Goal: Transaction & Acquisition: Download file/media

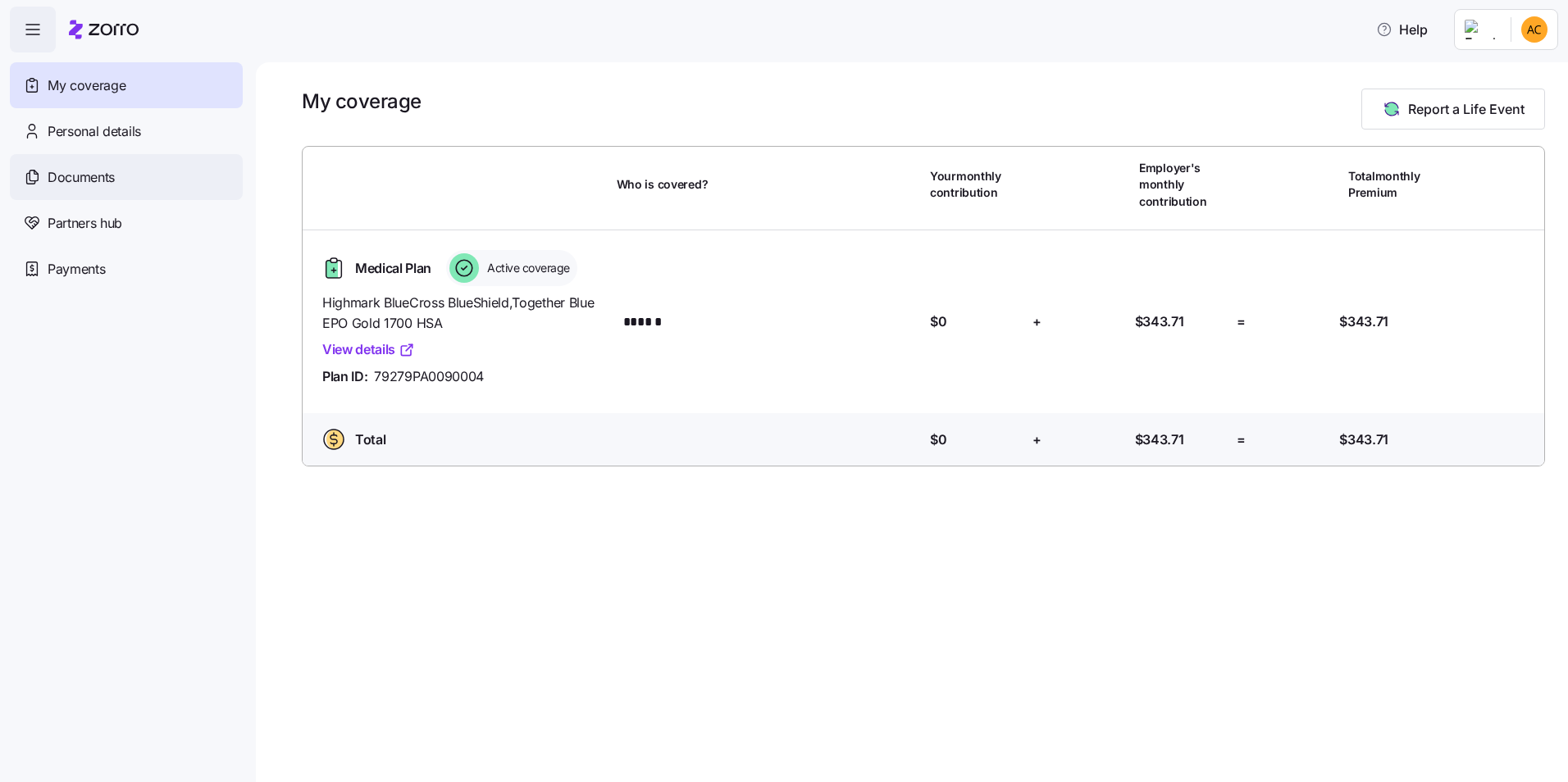
click at [97, 168] on span "Documents" at bounding box center [81, 178] width 68 height 21
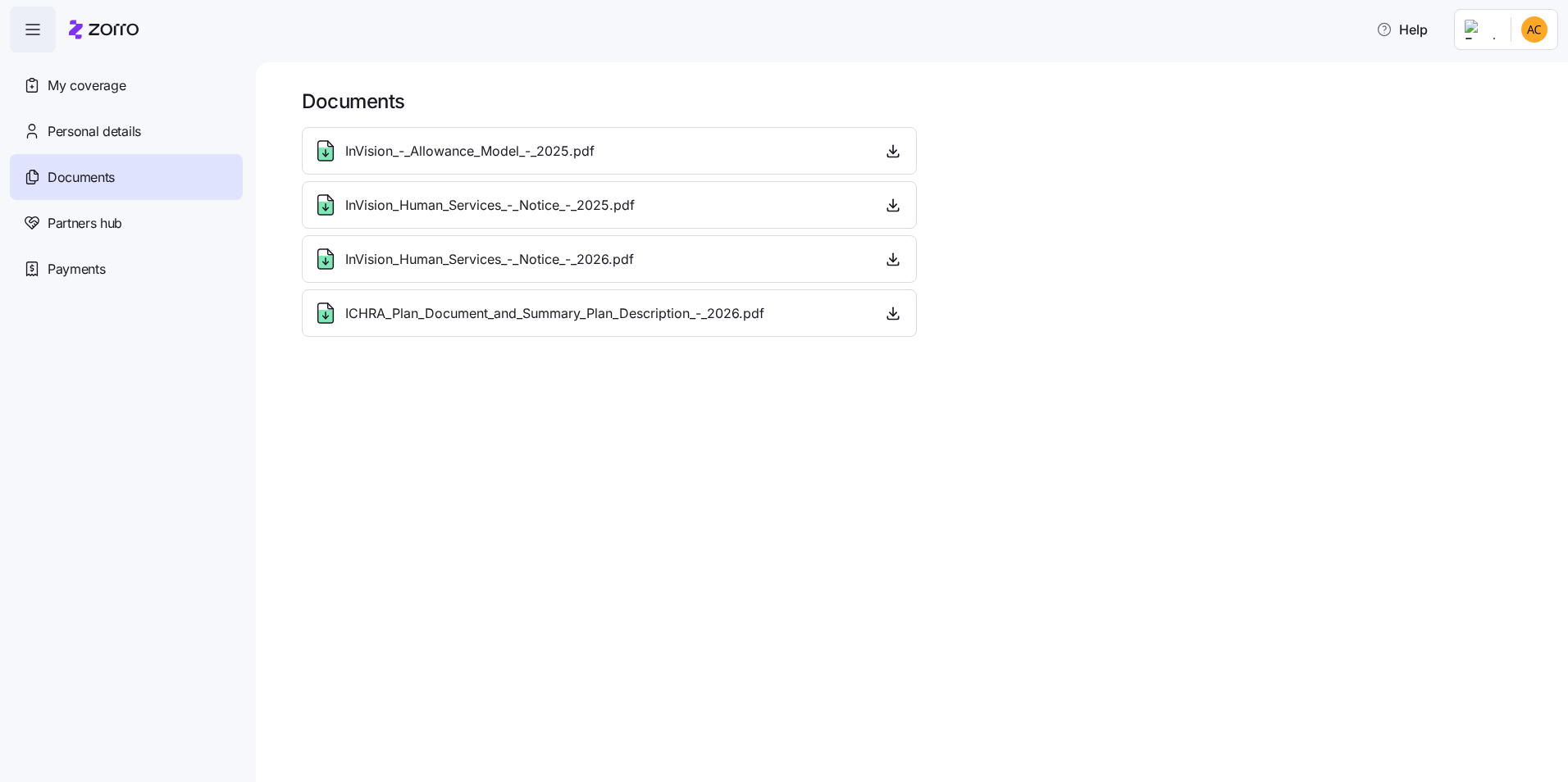
click at [604, 155] on div "InVision_-_Allowance_Model_-_2025.pdf" at bounding box center [610, 150] width 594 height 26
click at [333, 135] on div "InVision_-_Allowance_Model_-_2025.pdf" at bounding box center [610, 151] width 616 height 48
click at [891, 150] on icon "button" at bounding box center [893, 150] width 16 height 16
click at [899, 203] on icon "button" at bounding box center [893, 204] width 16 height 16
click at [899, 262] on icon "button" at bounding box center [893, 259] width 16 height 16
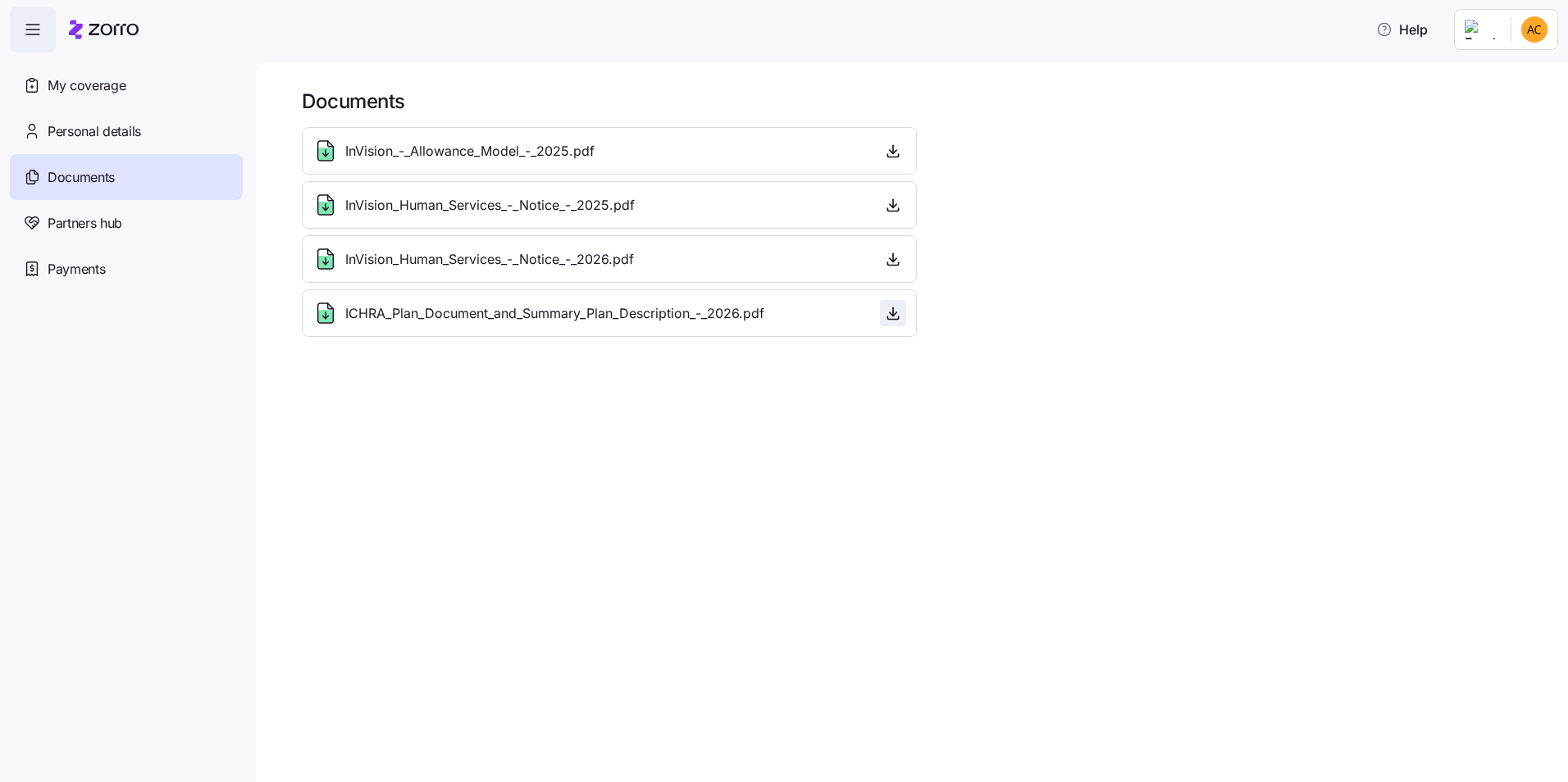
click at [899, 309] on icon "button" at bounding box center [893, 313] width 16 height 16
